Goal: Obtain resource: Download file/media

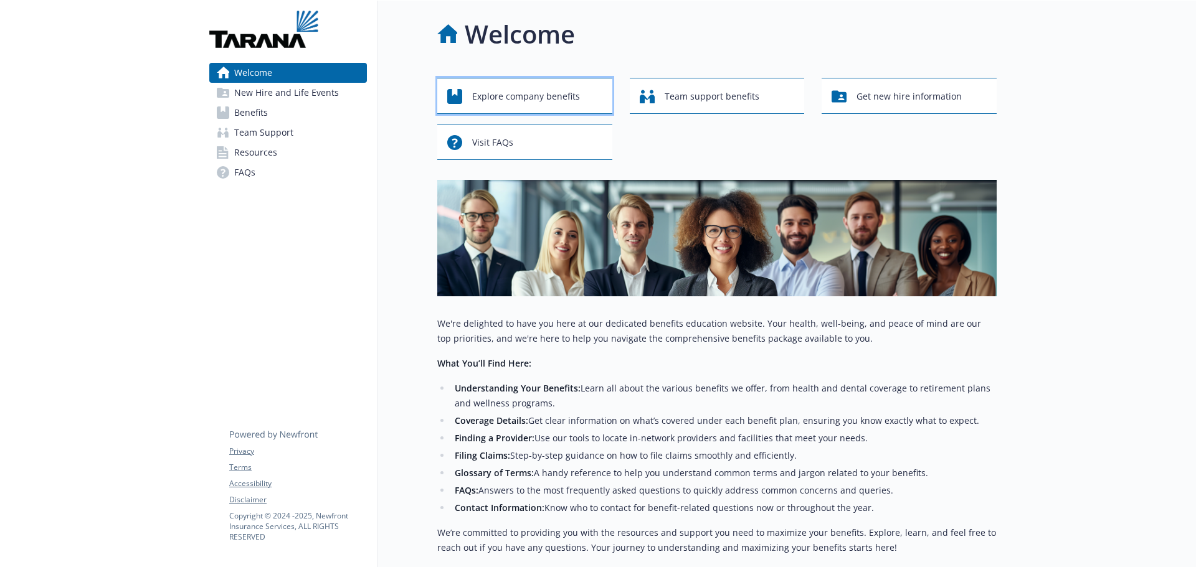
click at [558, 100] on span "Explore company benefits" at bounding box center [526, 97] width 108 height 24
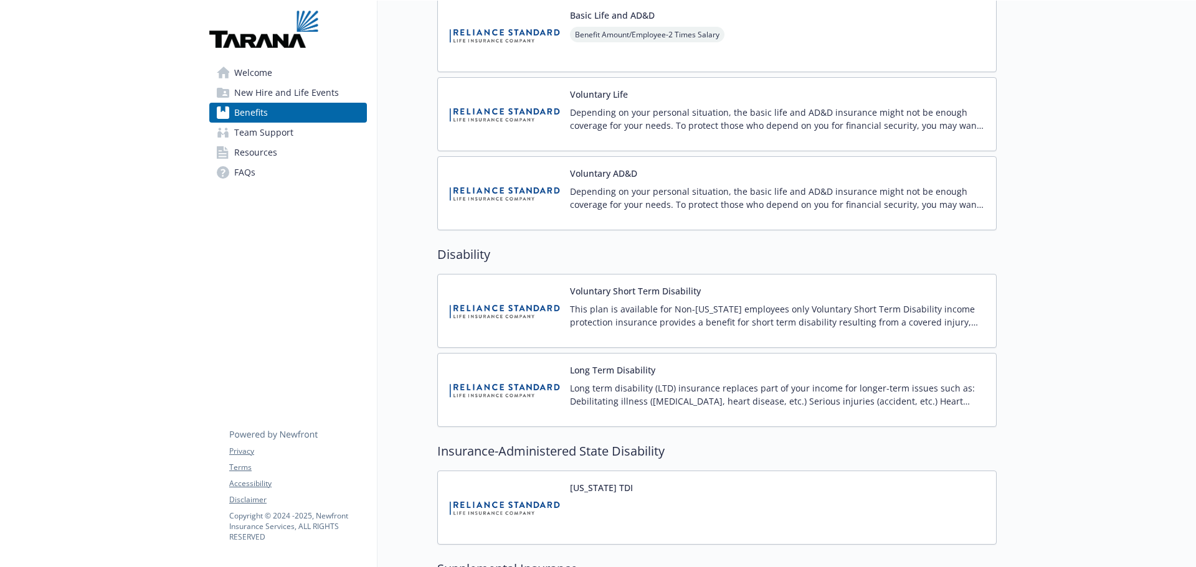
scroll to position [747, 0]
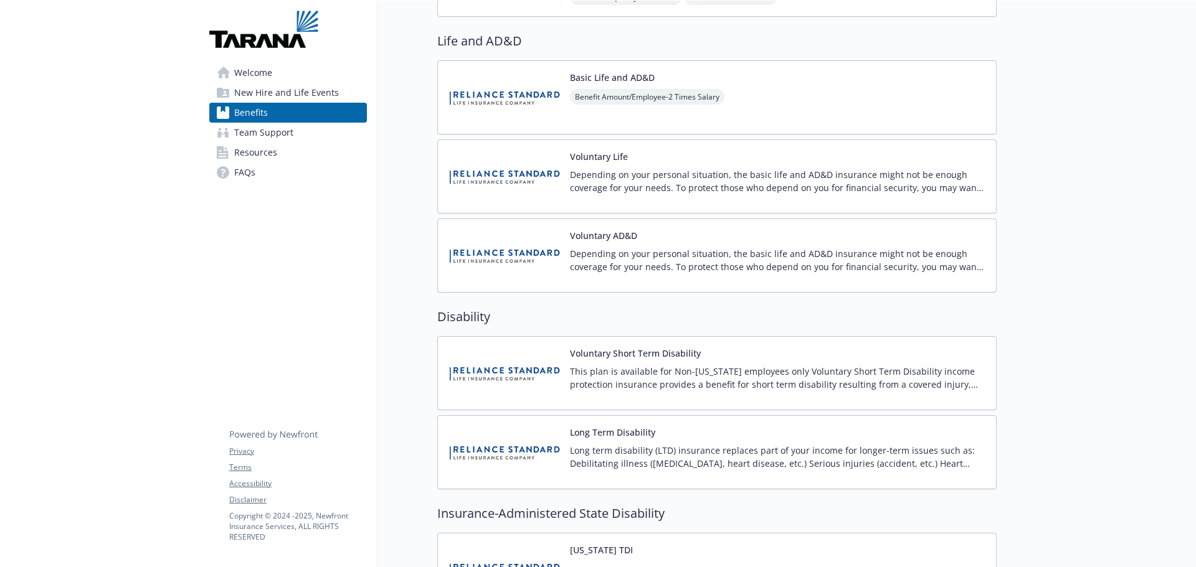
click at [620, 75] on button "Basic Life and AD&D" at bounding box center [612, 77] width 85 height 13
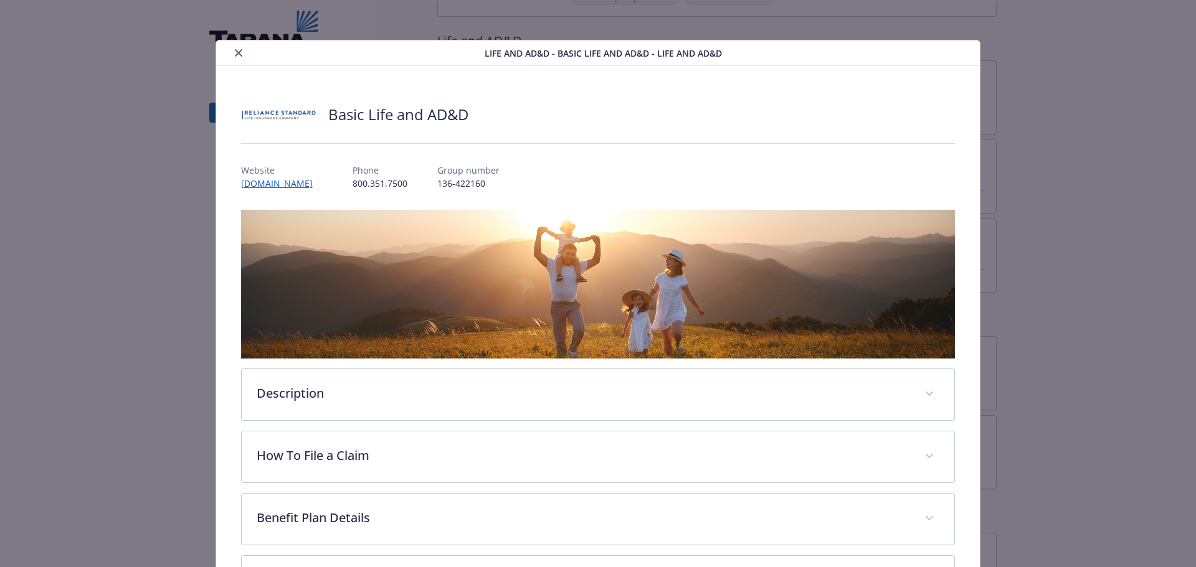
scroll to position [172, 0]
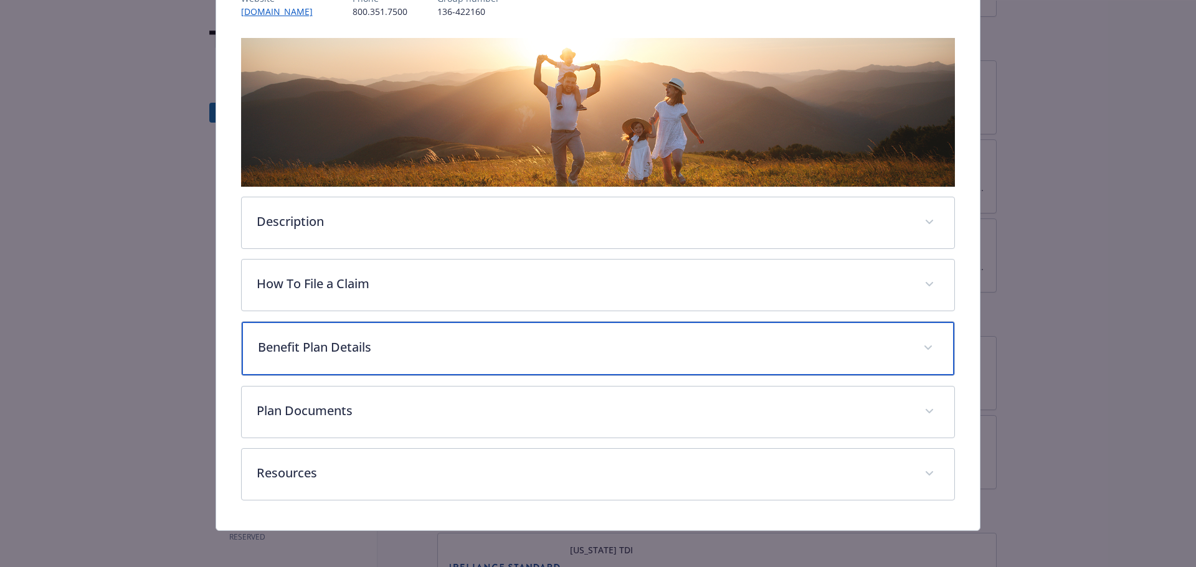
click at [526, 344] on p "Benefit Plan Details" at bounding box center [583, 347] width 651 height 19
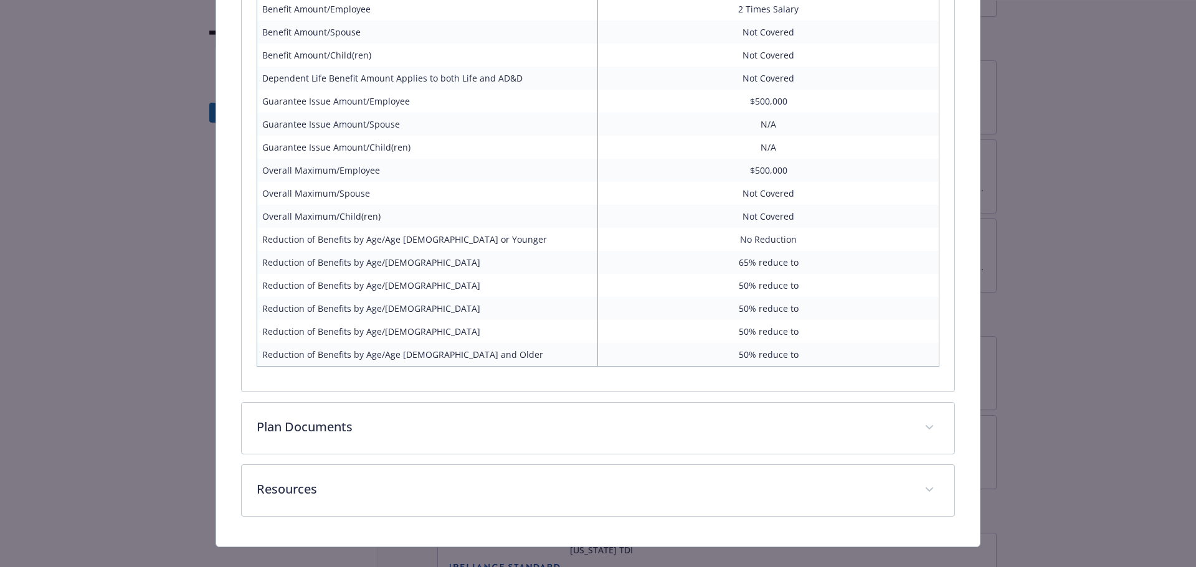
scroll to position [603, 0]
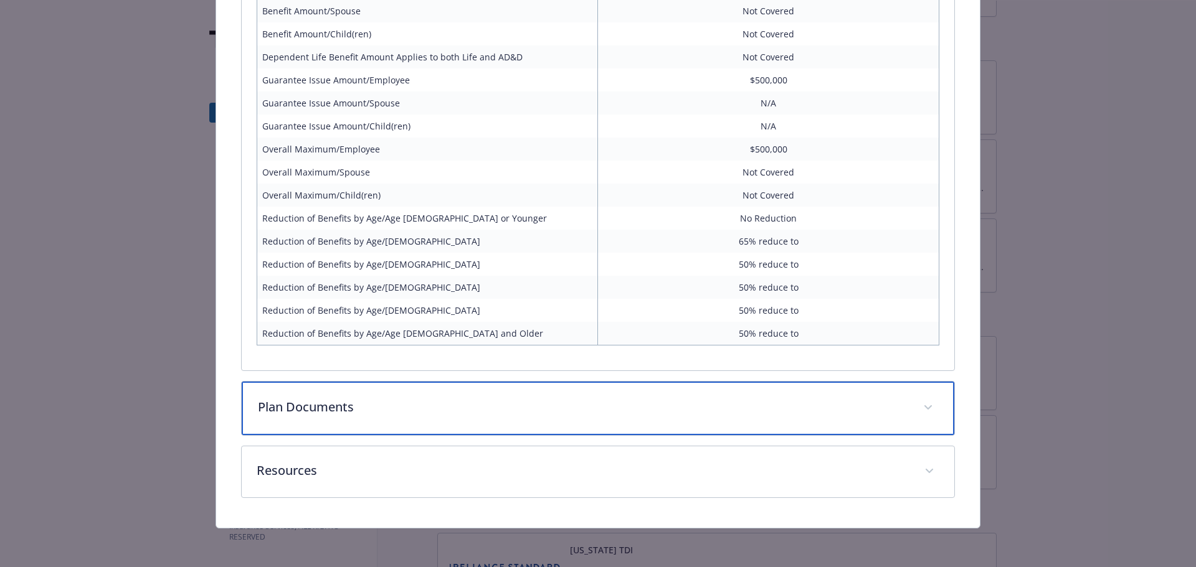
click at [549, 419] on div "Plan Documents" at bounding box center [598, 409] width 713 height 54
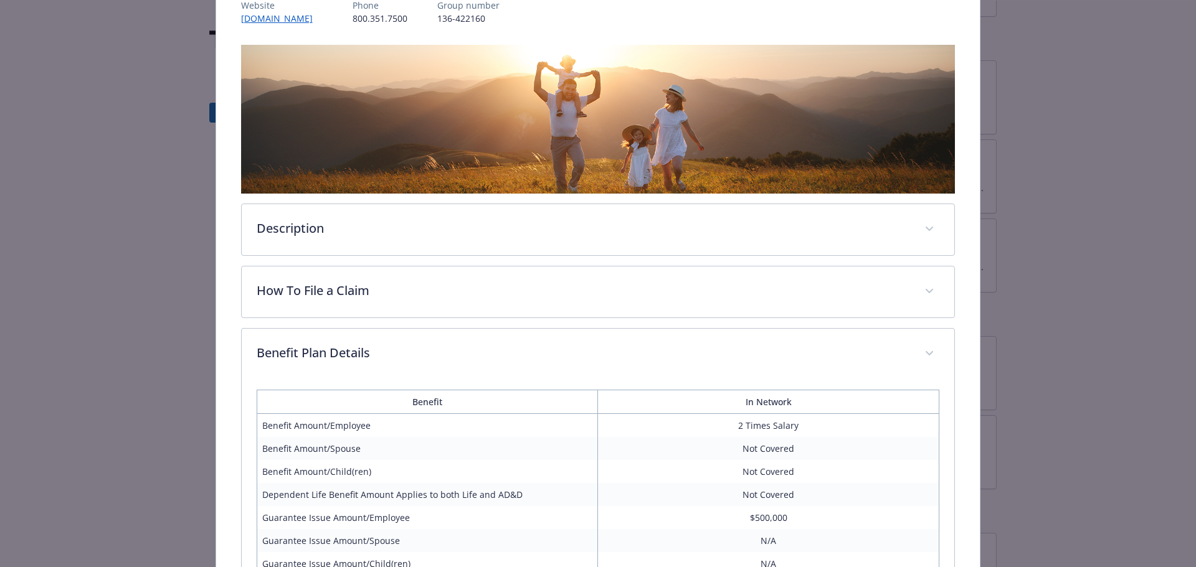
scroll to position [0, 0]
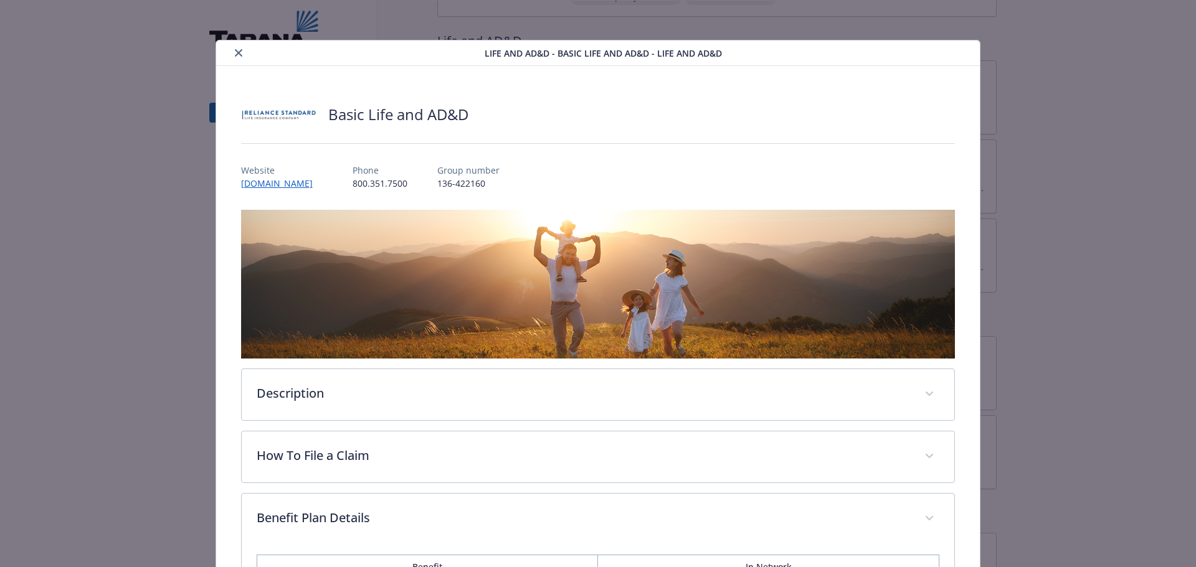
click at [232, 54] on button "close" at bounding box center [238, 52] width 15 height 15
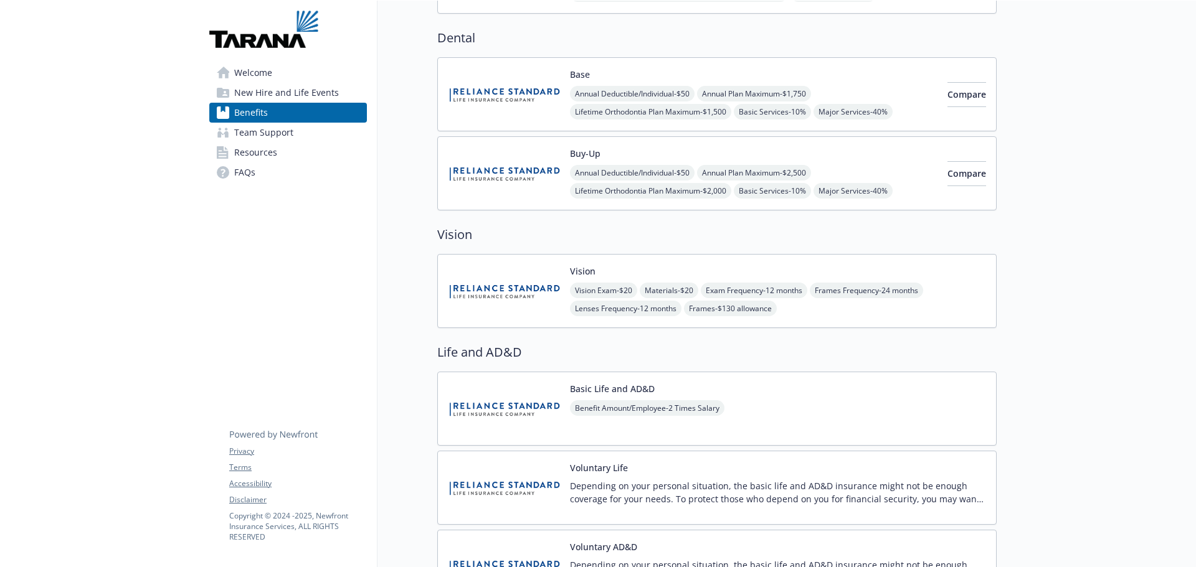
click at [635, 146] on div "Buy-Up Annual Deductible/Individual - $50 Annual Plan Maximum - $2,500 Lifetime…" at bounding box center [716, 173] width 559 height 74
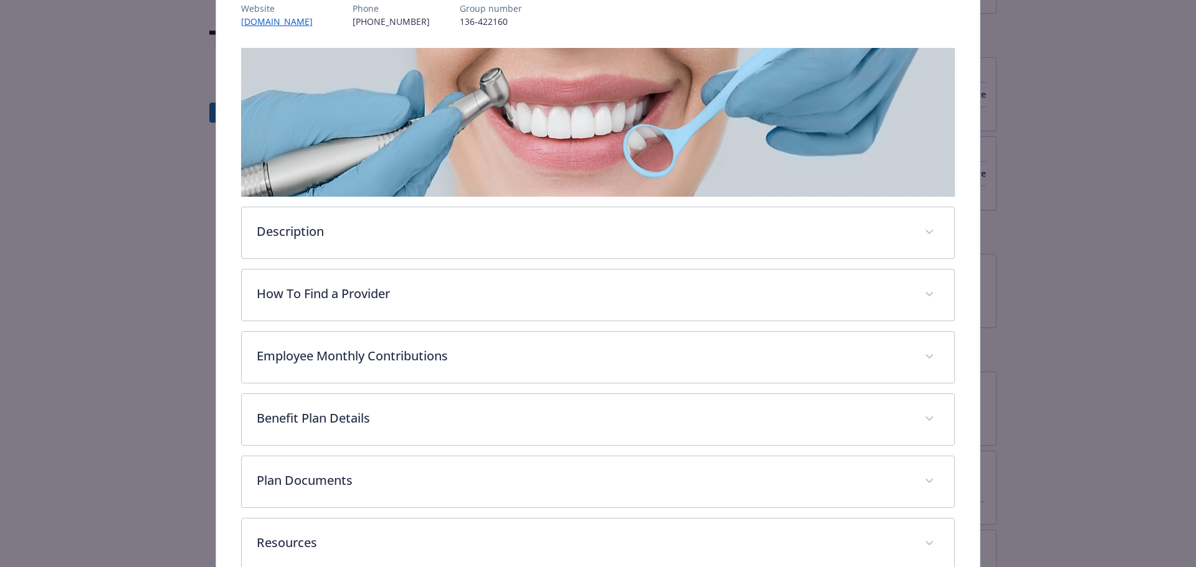
scroll to position [234, 0]
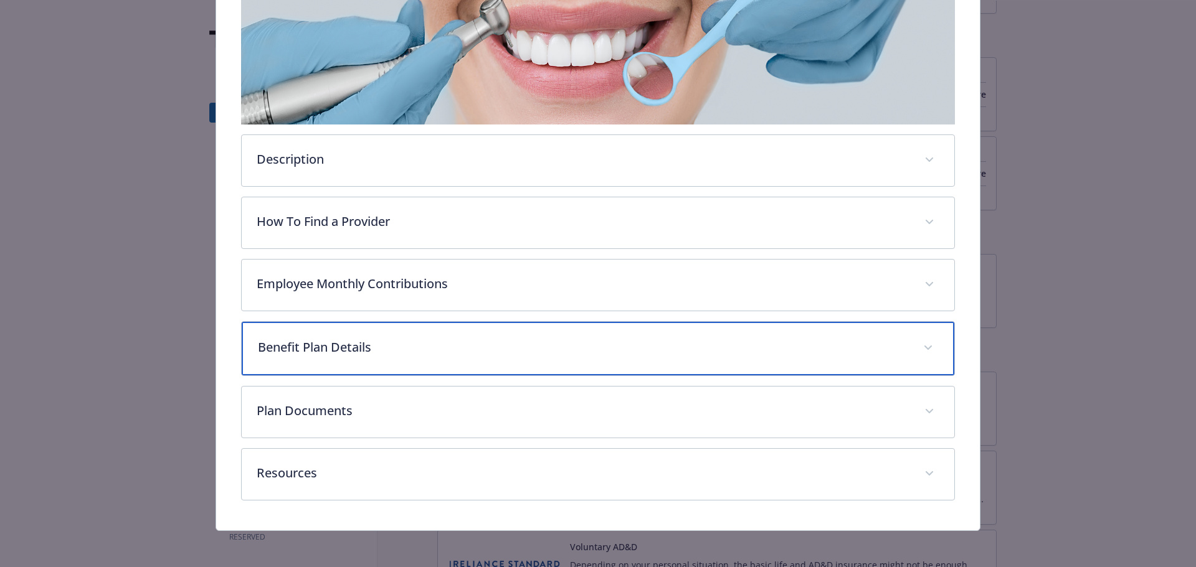
click at [510, 341] on p "Benefit Plan Details" at bounding box center [583, 347] width 651 height 19
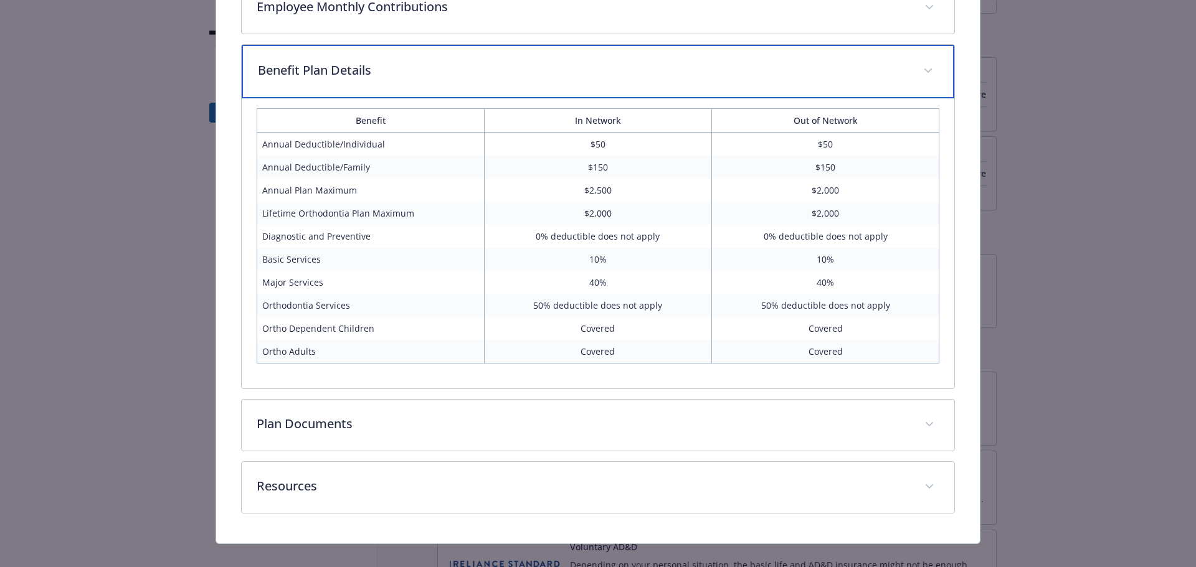
scroll to position [527, 0]
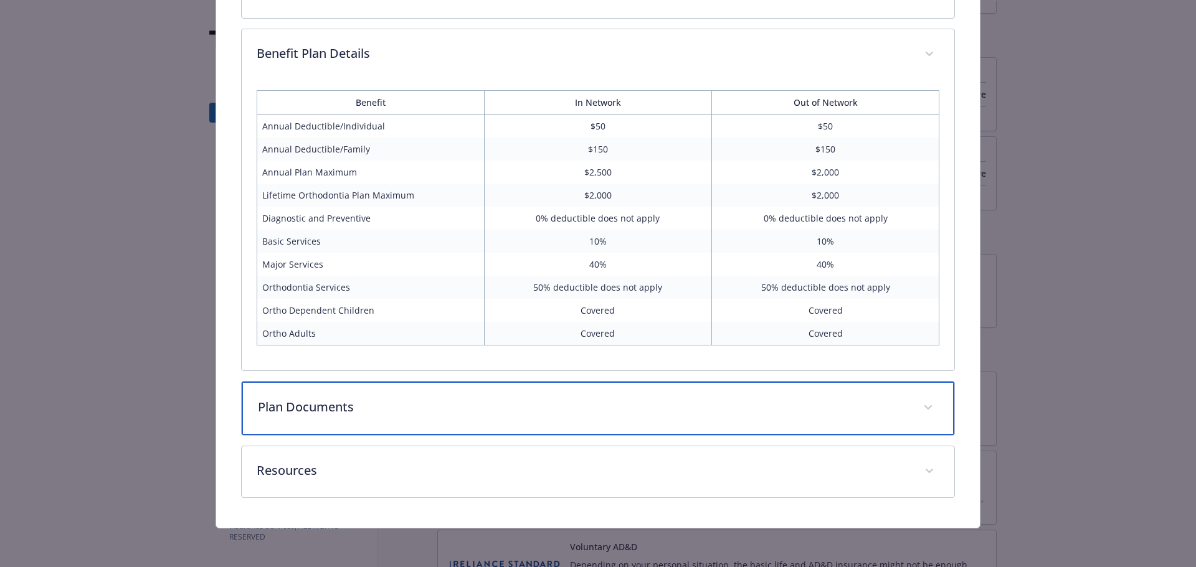
click at [475, 397] on div "Plan Documents" at bounding box center [598, 409] width 713 height 54
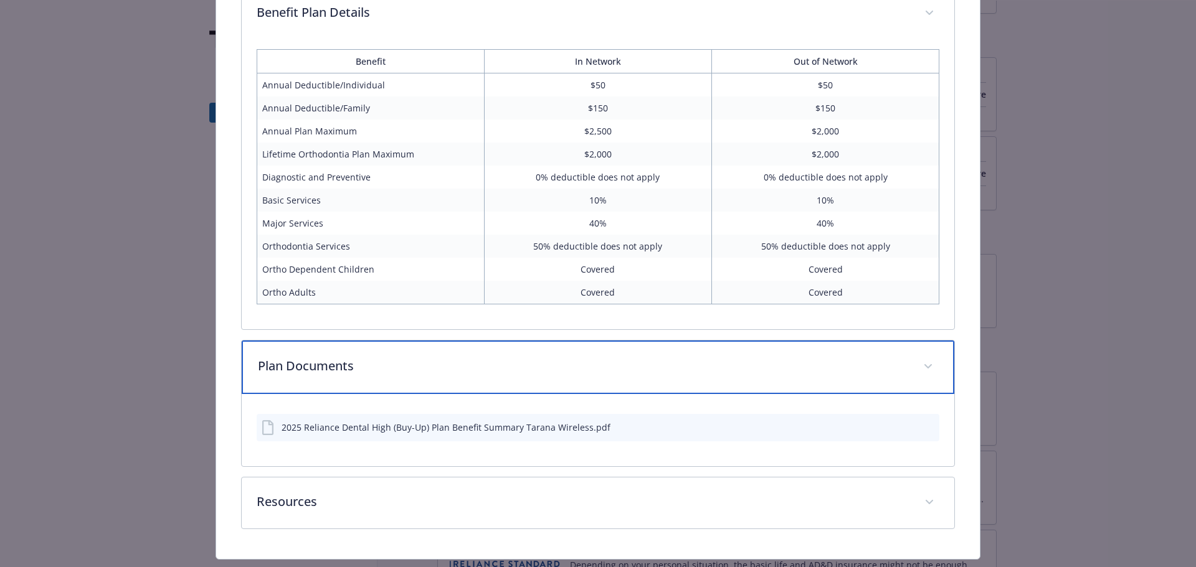
scroll to position [589, 0]
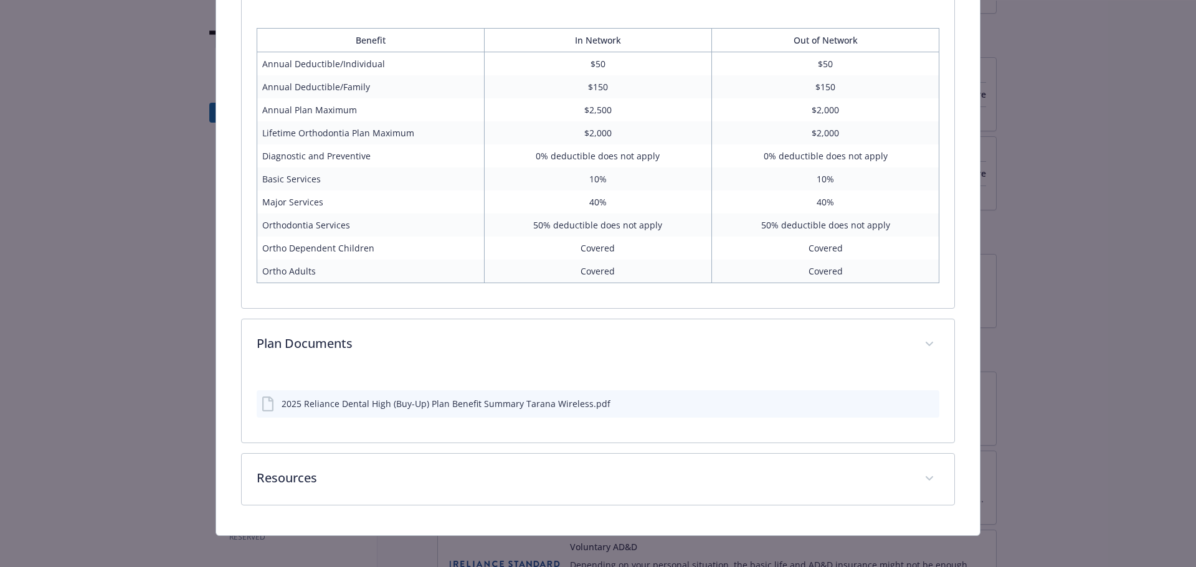
click at [474, 402] on div "2025 Reliance Dental High (Buy-Up) Plan Benefit Summary Tarana Wireless.pdf" at bounding box center [445, 403] width 329 height 13
click at [268, 406] on icon "details for plan Dental - Buy-Up - Dental PPO" at bounding box center [269, 404] width 15 height 15
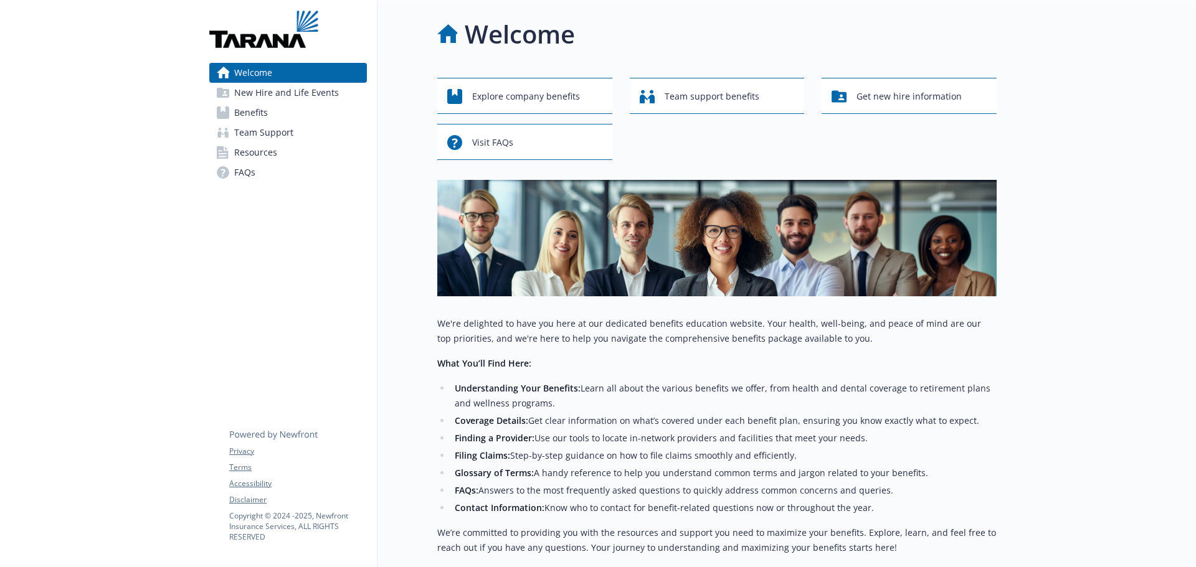
drag, startPoint x: 255, startPoint y: 110, endPoint x: 280, endPoint y: 111, distance: 24.9
click at [255, 110] on span "Benefits" at bounding box center [251, 113] width 34 height 20
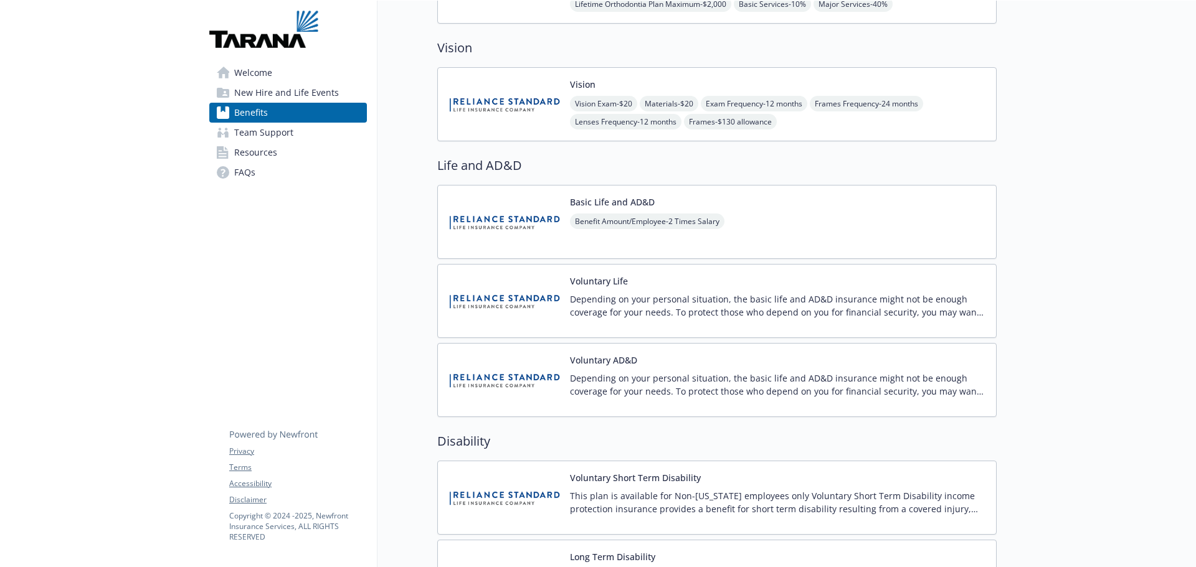
click at [611, 210] on div "Basic Life and AD&D Benefit Amount/Employee - 2 Times Salary" at bounding box center [647, 222] width 154 height 53
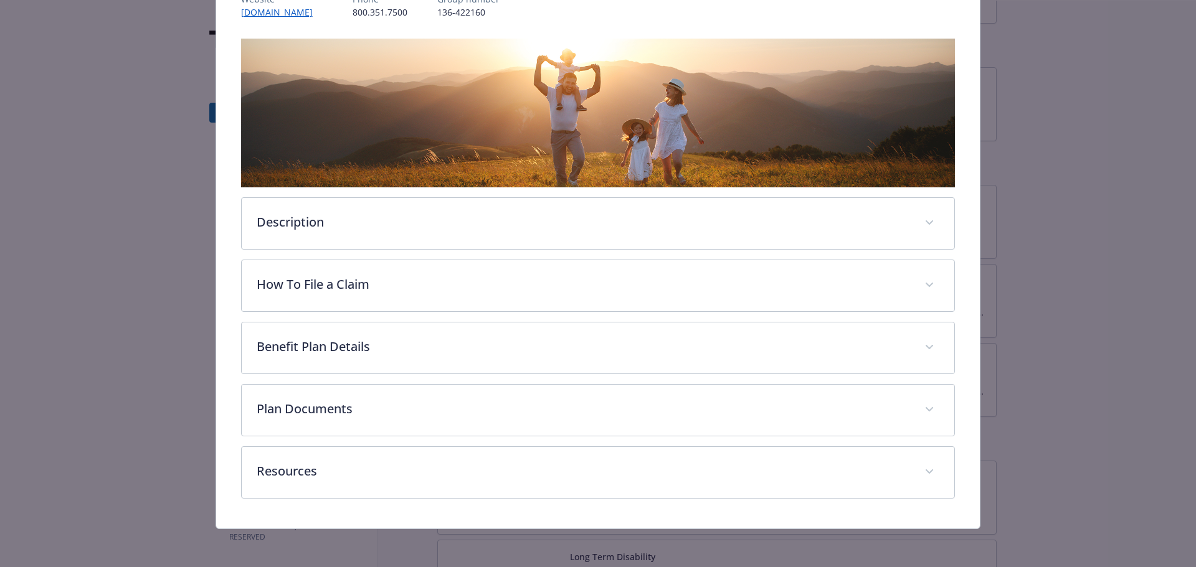
scroll to position [172, 0]
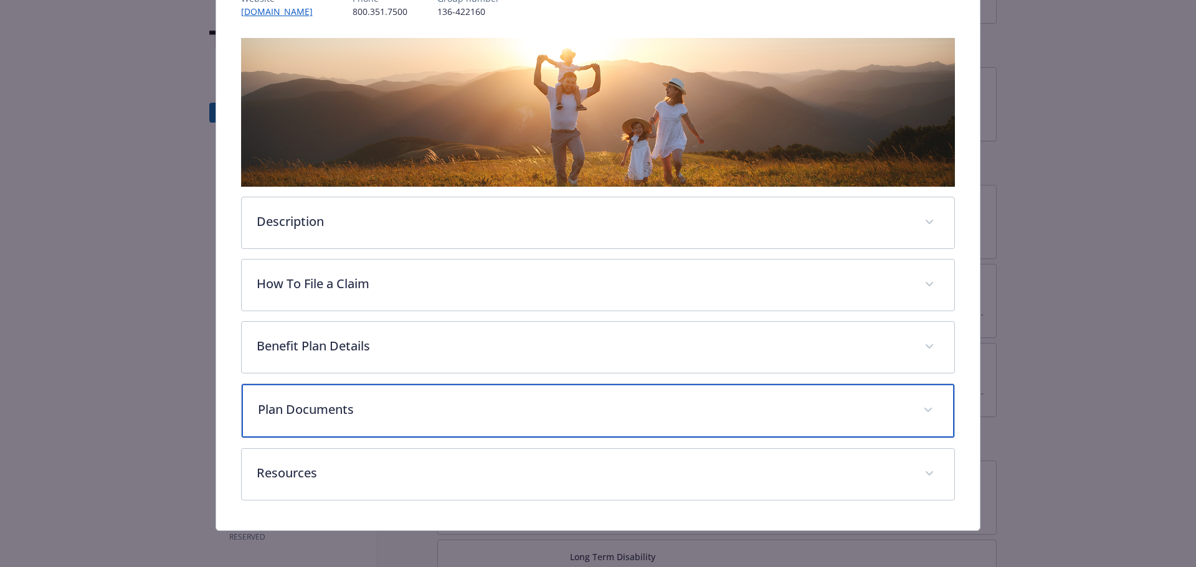
click at [339, 403] on p "Plan Documents" at bounding box center [583, 409] width 651 height 19
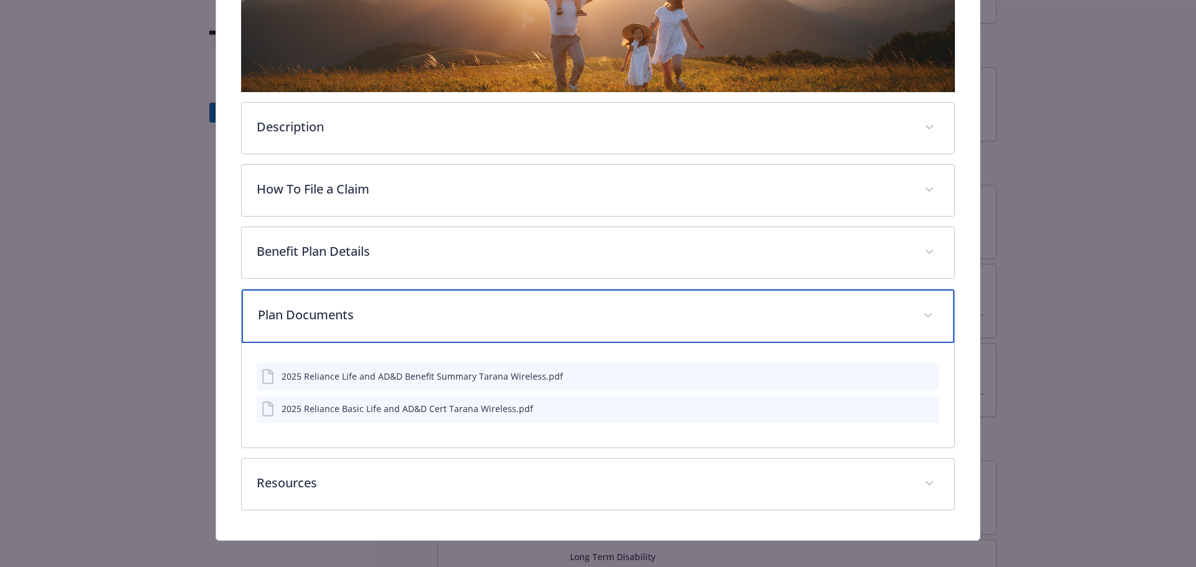
scroll to position [279, 0]
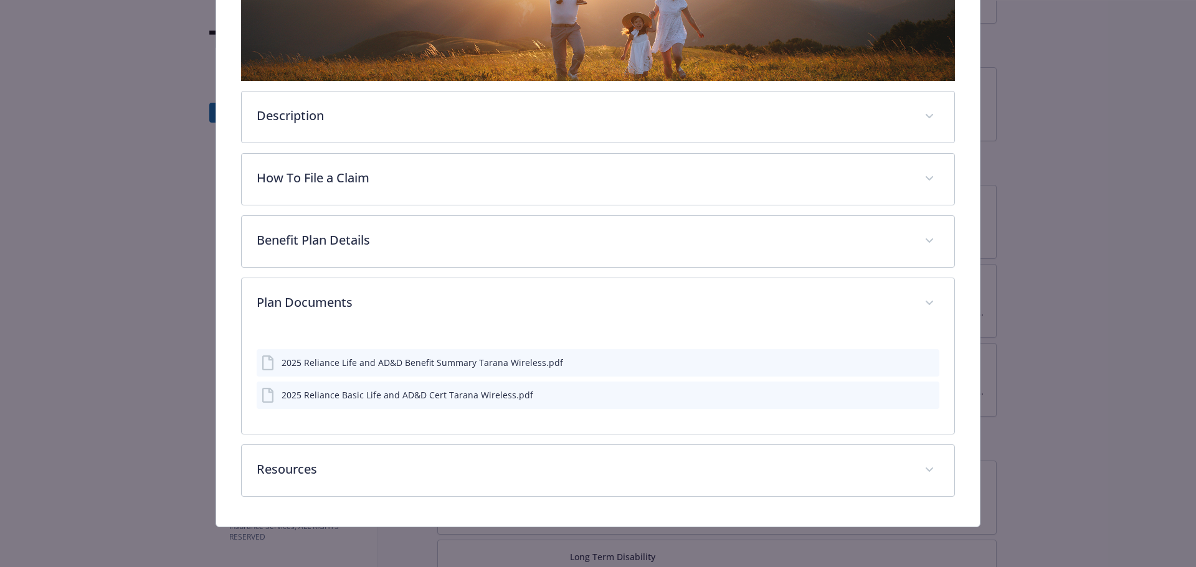
click at [415, 358] on div "2025 Reliance Life and AD&D Benefit Summary Tarana Wireless.pdf" at bounding box center [421, 362] width 281 height 13
click at [415, 358] on div "2025 Reliance Life and AD&D Benefit Summary Tarana Wireless.pdf" at bounding box center [421, 363] width 281 height 13
click at [894, 361] on div "2025 Reliance Life and AD&D Benefit Summary Tarana Wireless.pdf" at bounding box center [598, 364] width 683 height 27
click at [902, 363] on icon "download file" at bounding box center [907, 363] width 10 height 10
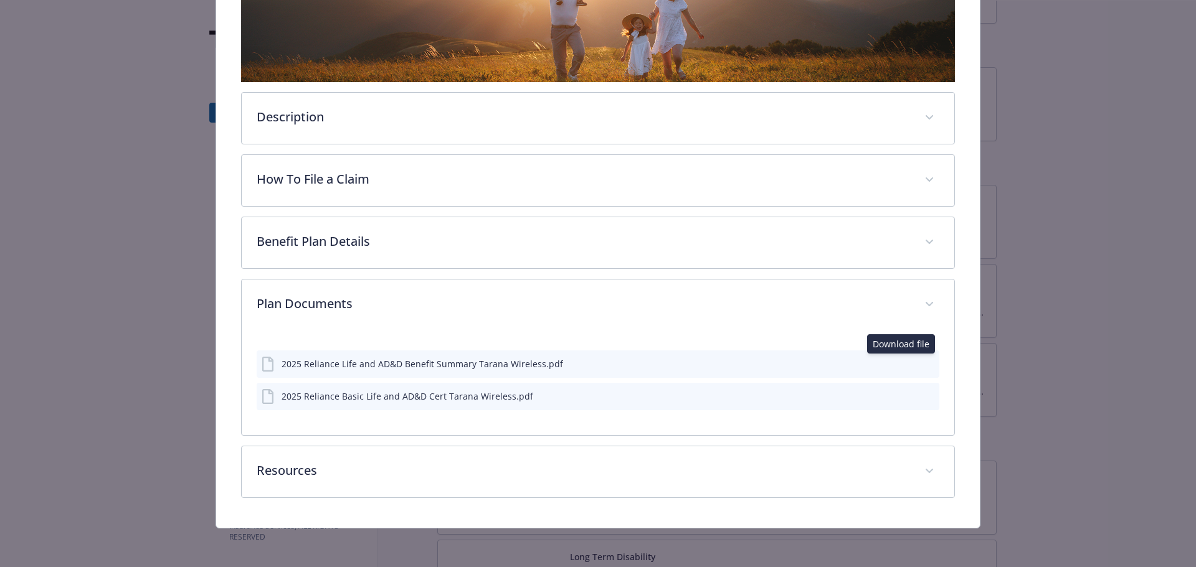
click at [902, 396] on icon "download file" at bounding box center [907, 395] width 10 height 10
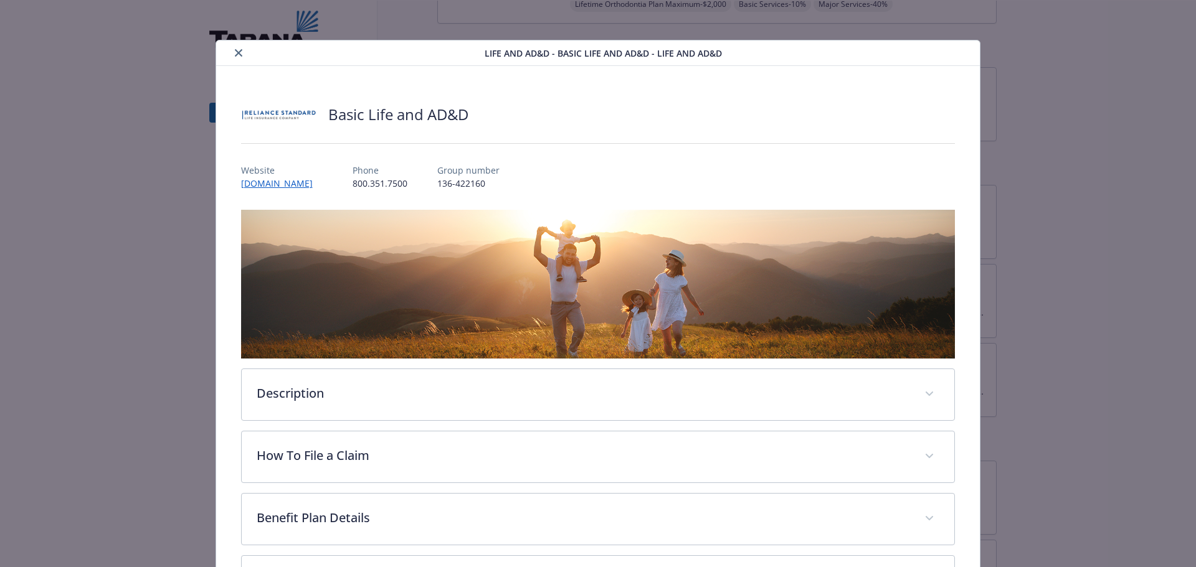
click at [235, 51] on icon "close" at bounding box center [238, 52] width 7 height 7
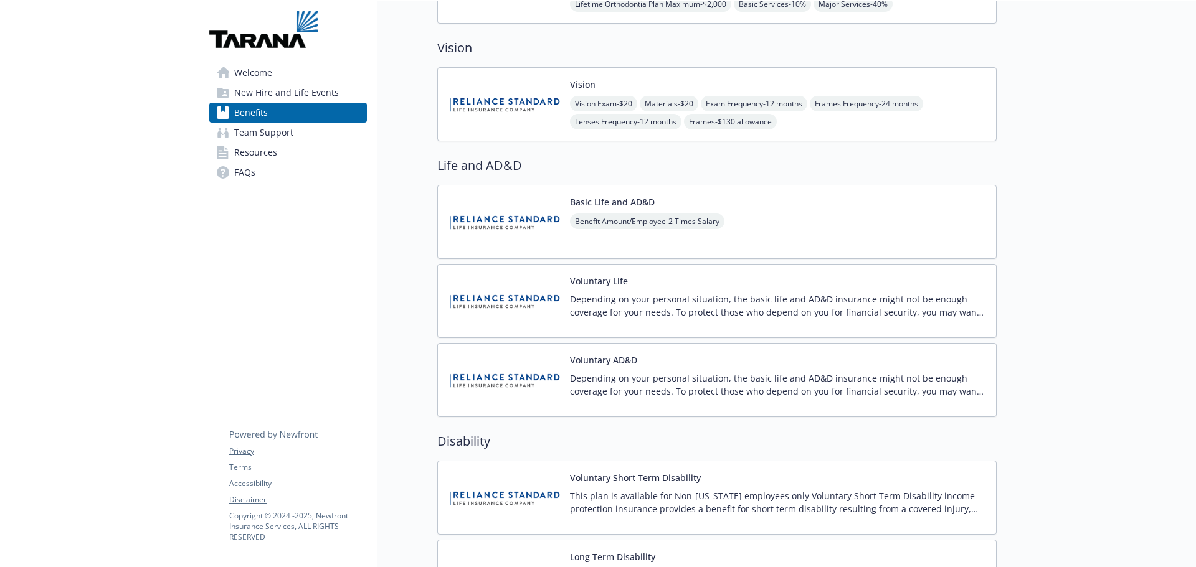
click at [544, 106] on img at bounding box center [504, 104] width 112 height 53
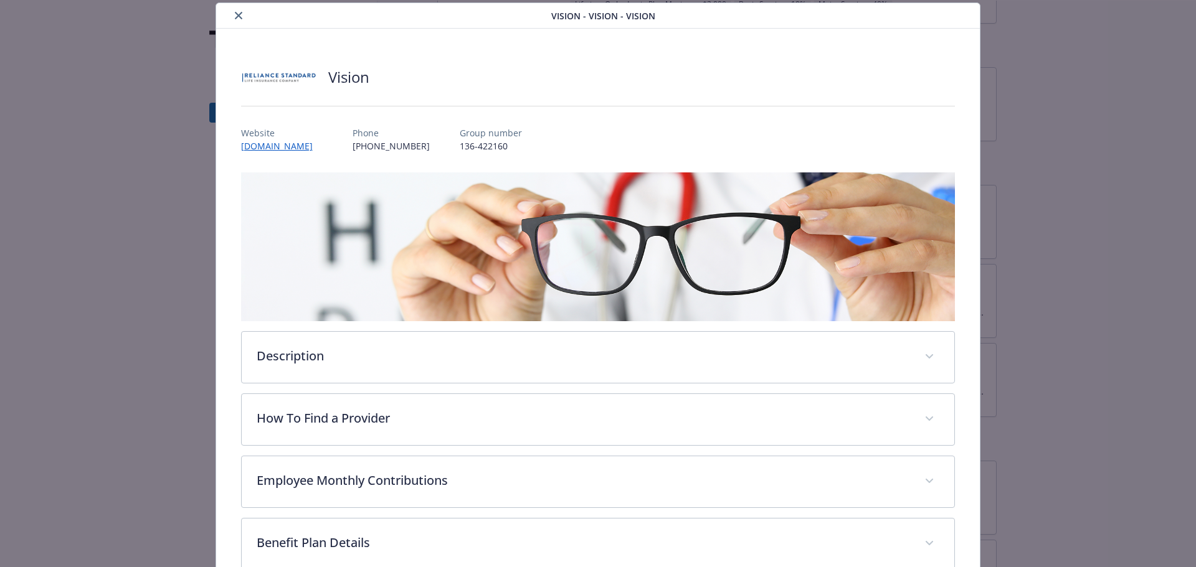
scroll to position [234, 0]
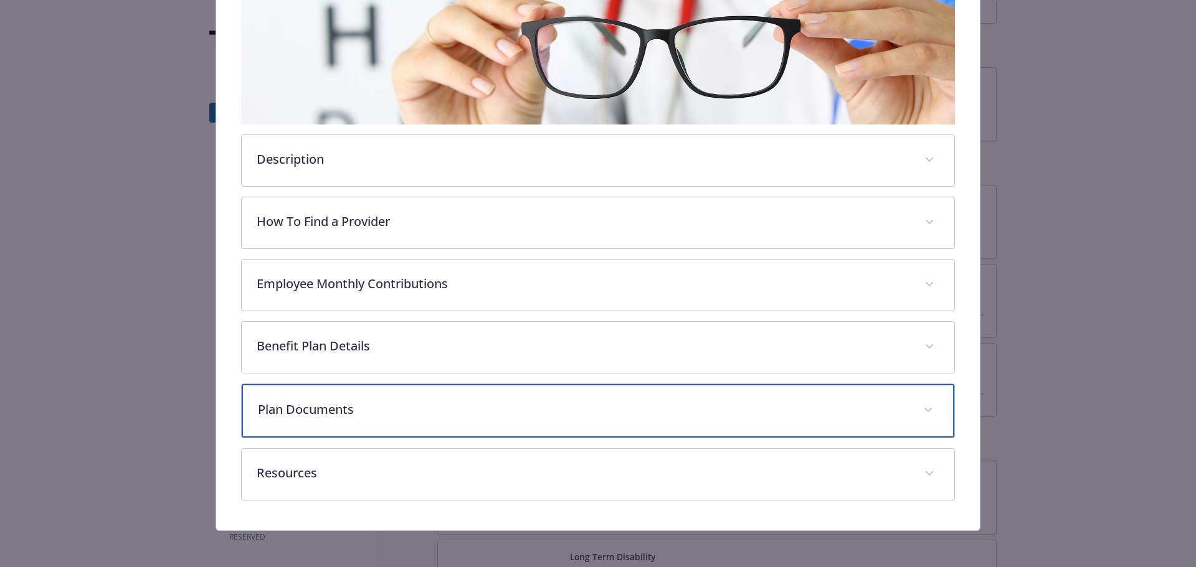
click at [324, 403] on p "Plan Documents" at bounding box center [583, 409] width 651 height 19
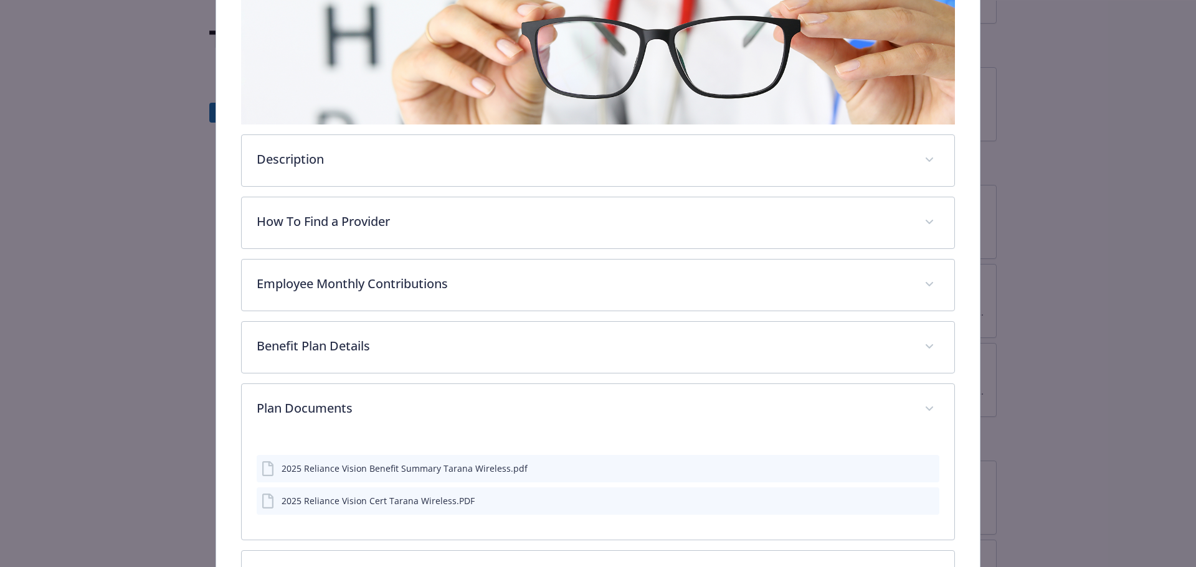
click at [336, 506] on div "2025 Reliance Vision Cert Tarana Wireless.PDF" at bounding box center [377, 500] width 193 height 13
click at [903, 500] on icon "download file" at bounding box center [907, 498] width 8 height 7
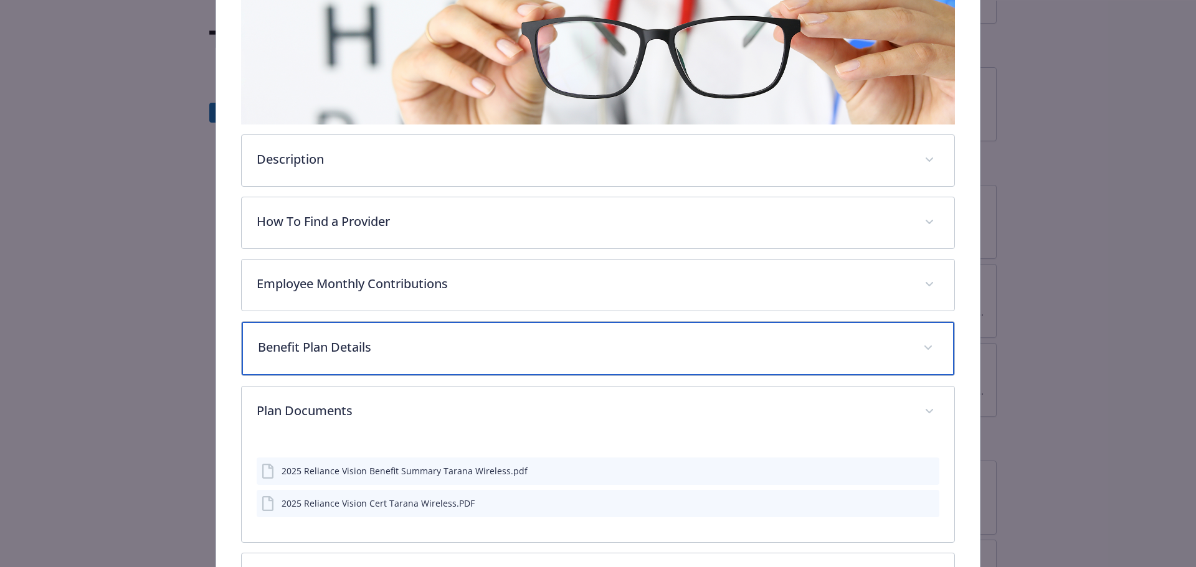
click at [375, 348] on p "Benefit Plan Details" at bounding box center [583, 347] width 651 height 19
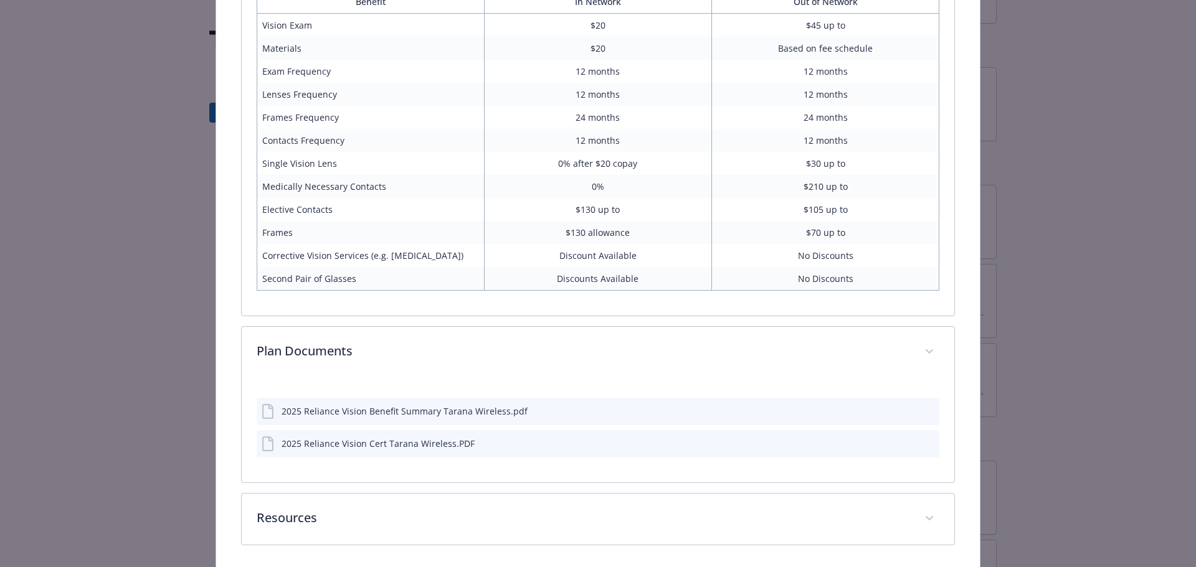
scroll to position [670, 0]
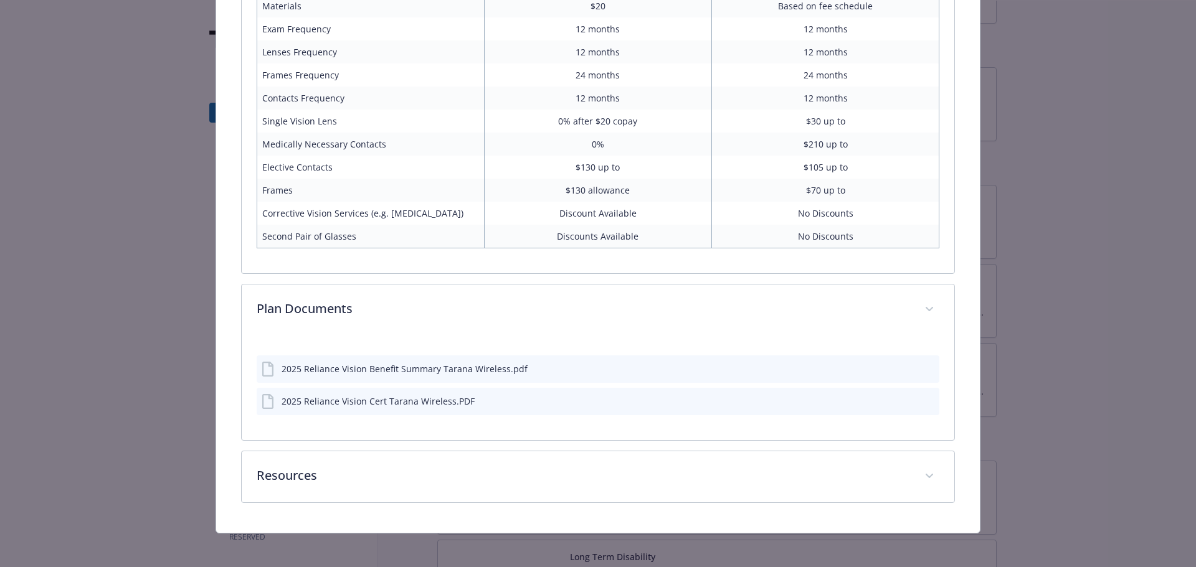
click at [387, 371] on div "2025 Reliance Vision Benefit Summary Tarana Wireless.pdf" at bounding box center [404, 368] width 246 height 13
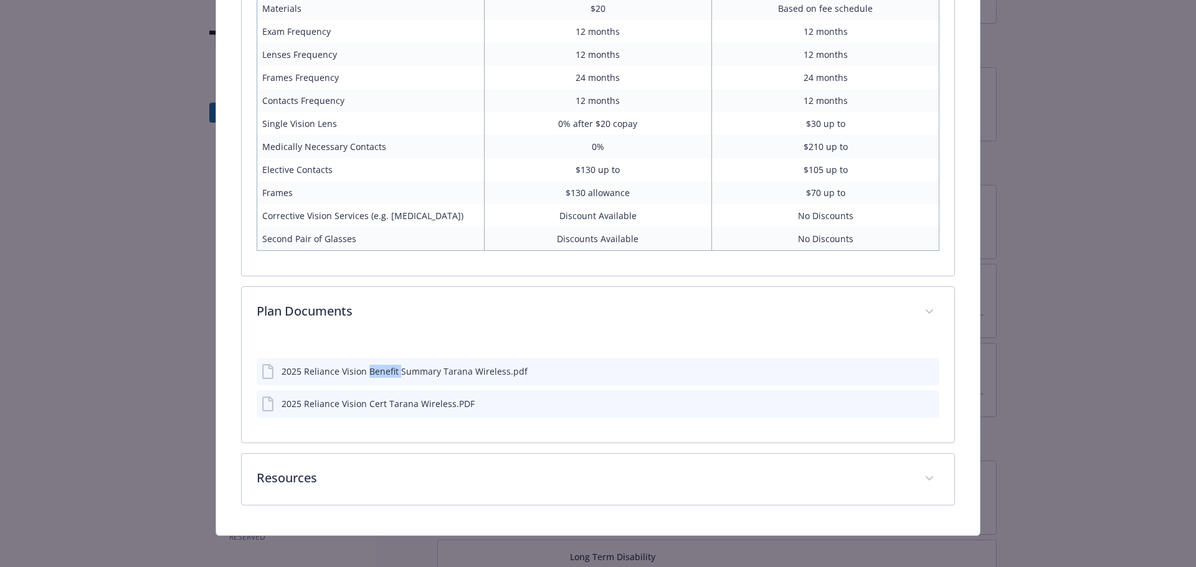
click at [387, 371] on div "2025 Reliance Vision Benefit Summary Tarana Wireless.pdf" at bounding box center [404, 371] width 246 height 13
click at [904, 368] on icon "download file" at bounding box center [907, 371] width 10 height 10
